Goal: Navigation & Orientation: Find specific page/section

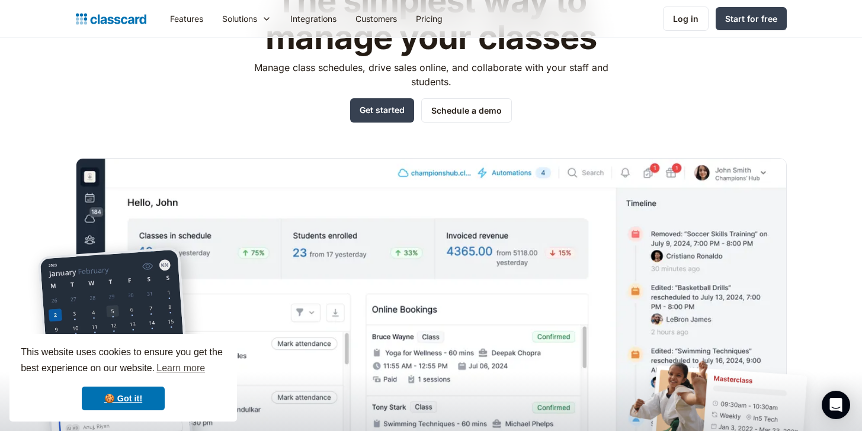
scroll to position [176, 0]
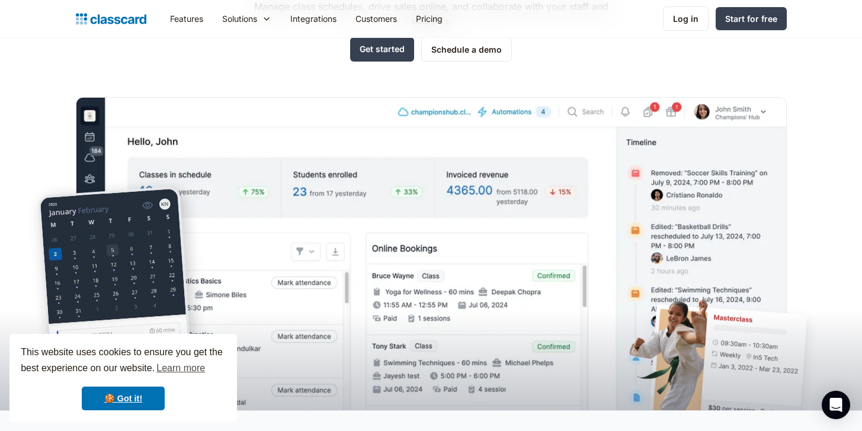
click at [705, 114] on img at bounding box center [431, 271] width 711 height 349
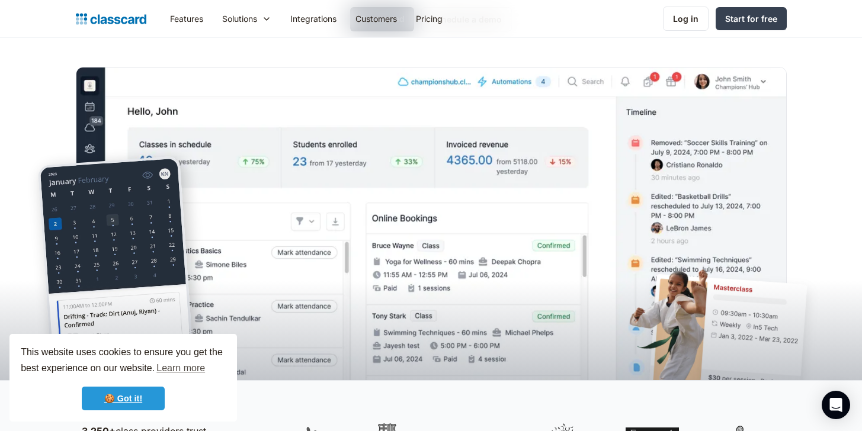
click at [139, 393] on link "🍪 Got it!" at bounding box center [123, 399] width 83 height 24
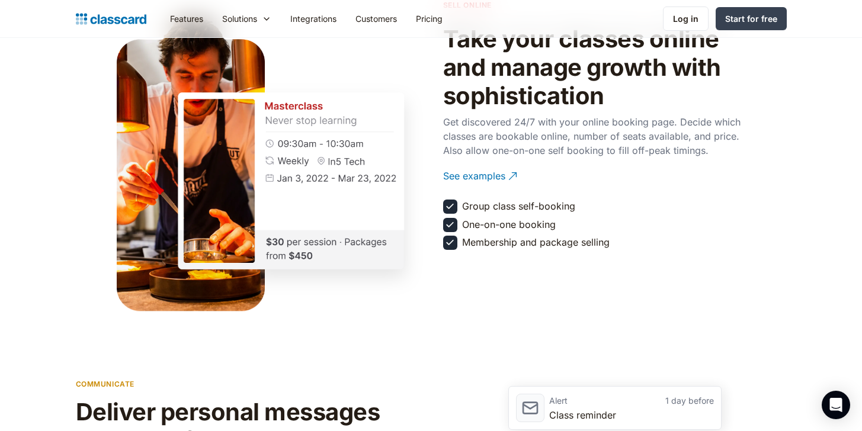
scroll to position [1251, 0]
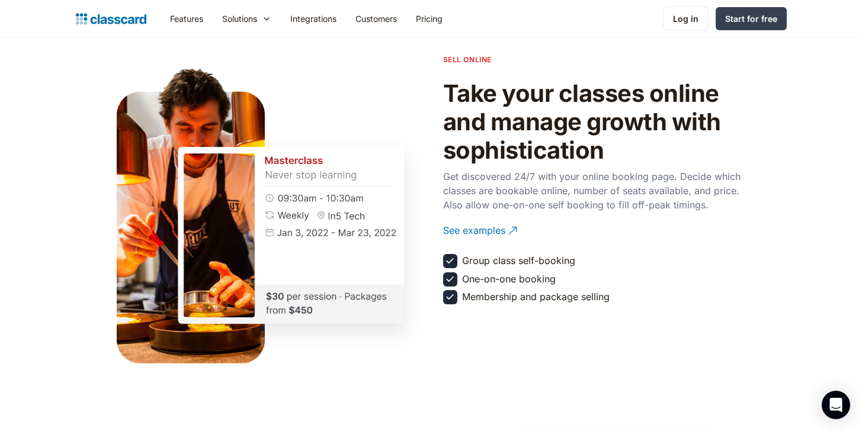
click at [454, 301] on img at bounding box center [450, 297] width 12 height 12
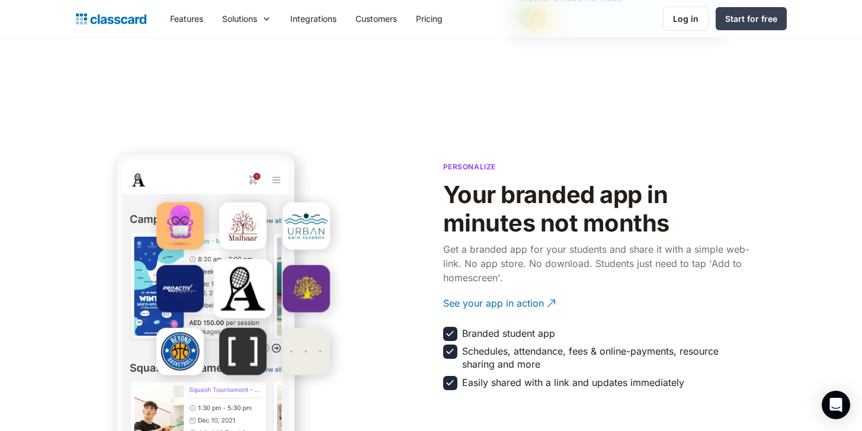
scroll to position [1963, 0]
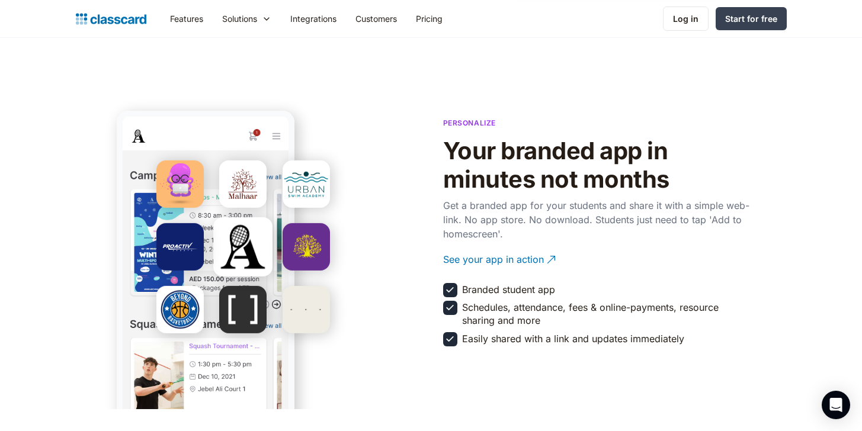
drag, startPoint x: 232, startPoint y: 278, endPoint x: 288, endPoint y: 299, distance: 60.0
click at [248, 281] on div at bounding box center [243, 246] width 184 height 173
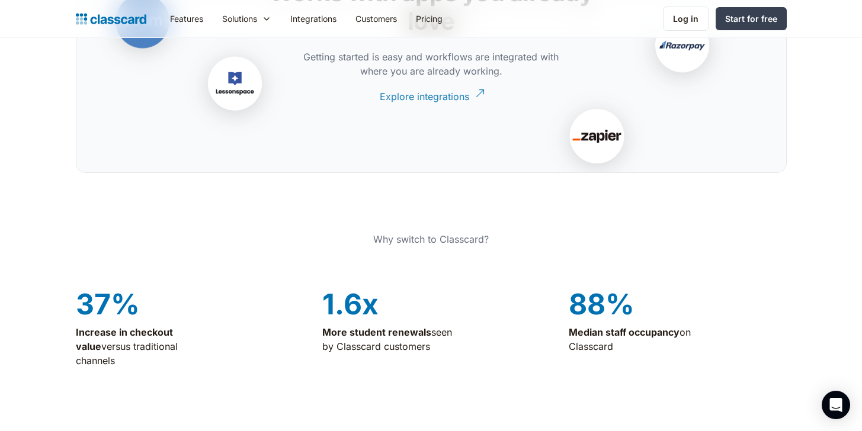
scroll to position [2583, 0]
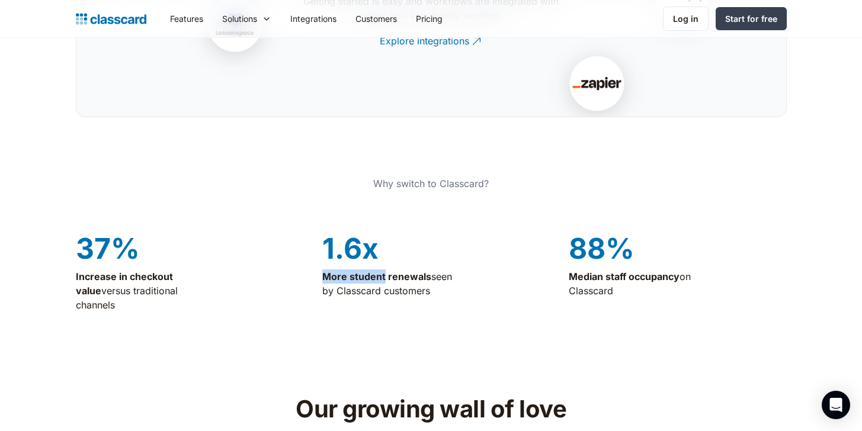
drag, startPoint x: 324, startPoint y: 278, endPoint x: 384, endPoint y: 279, distance: 59.8
click at [384, 279] on div "37% Increase in checkout value versus traditional channels 1.6x More student re…" at bounding box center [431, 273] width 711 height 98
click at [155, 282] on p "Increase in checkout value versus traditional channels" at bounding box center [147, 290] width 142 height 43
drag, startPoint x: 582, startPoint y: 279, endPoint x: 624, endPoint y: 280, distance: 42.6
click at [624, 280] on strong "Median staff occupancy" at bounding box center [624, 277] width 111 height 12
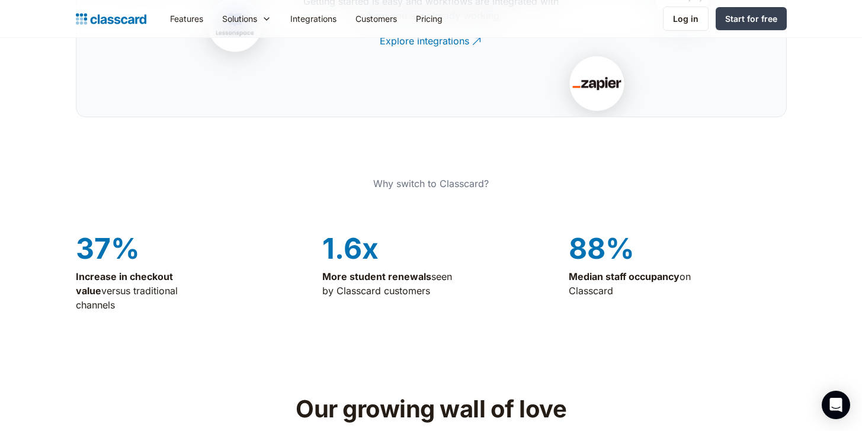
click at [493, 291] on div "1.6x More student renewals seen by Classcard customers" at bounding box center [431, 277] width 218 height 88
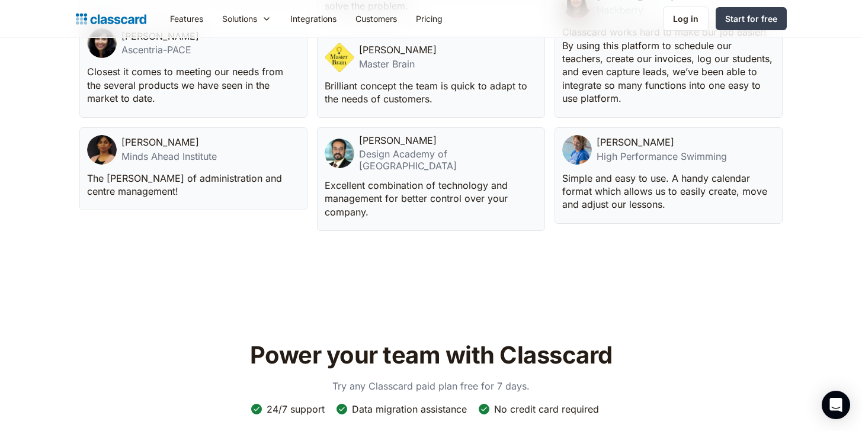
scroll to position [3367, 0]
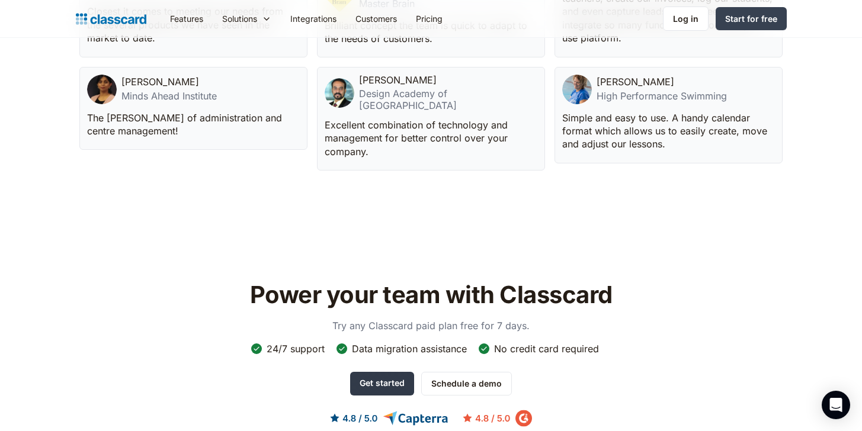
click at [403, 372] on link "Get started" at bounding box center [382, 384] width 64 height 24
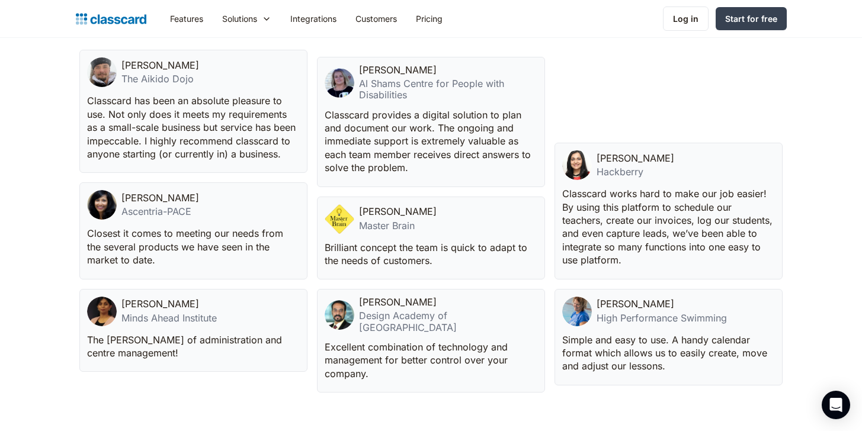
scroll to position [3312, 0]
